Goal: Transaction & Acquisition: Purchase product/service

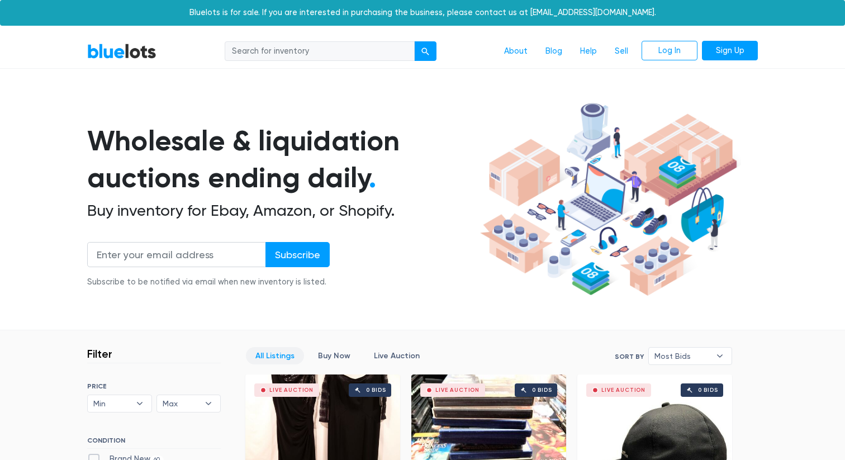
click at [312, 55] on input "search" at bounding box center [320, 51] width 190 height 20
type input "cookware"
click at [414, 41] on button "submit" at bounding box center [425, 51] width 22 height 20
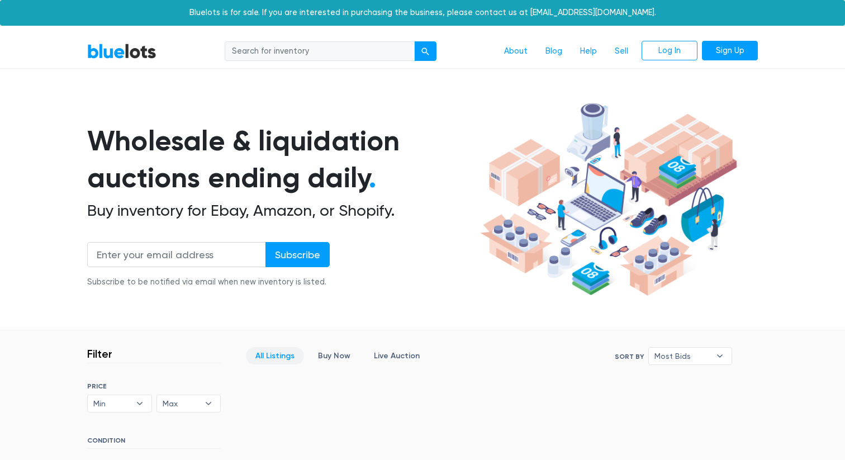
click at [287, 50] on input "search" at bounding box center [320, 51] width 190 height 20
type input "all clad"
click at [414, 41] on button "submit" at bounding box center [425, 51] width 22 height 20
click at [739, 53] on link "Sign Up" at bounding box center [730, 51] width 56 height 20
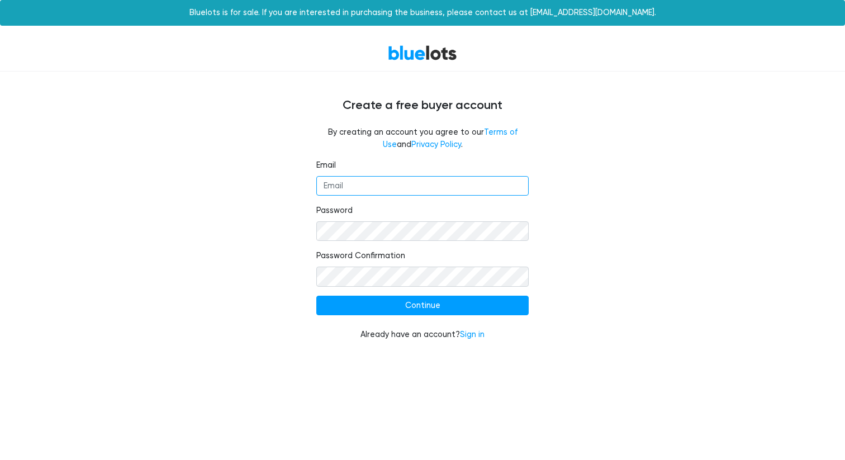
click at [350, 189] on input "Email" at bounding box center [422, 186] width 212 height 20
type input "[EMAIL_ADDRESS][DOMAIN_NAME]"
